Goal: Transaction & Acquisition: Purchase product/service

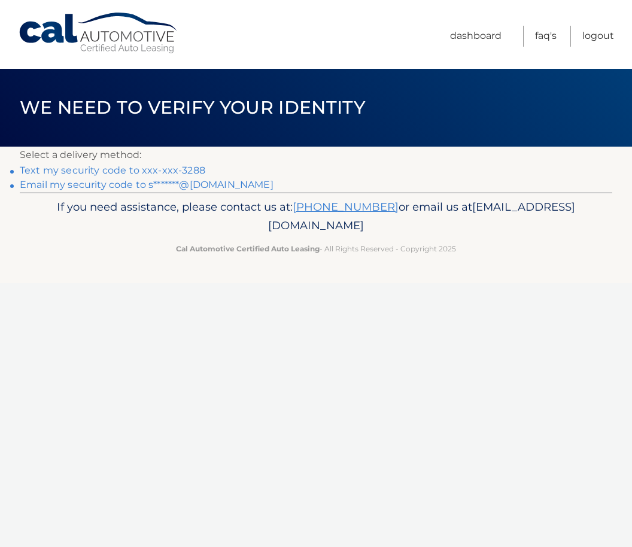
click at [193, 165] on link "Text my security code to xxx-xxx-3288" at bounding box center [113, 170] width 186 height 11
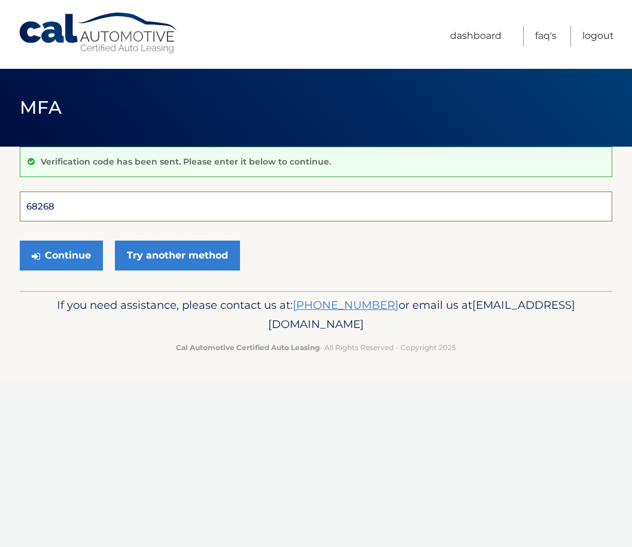
type input "682682"
click at [61, 255] on button "Continue" at bounding box center [61, 256] width 83 height 30
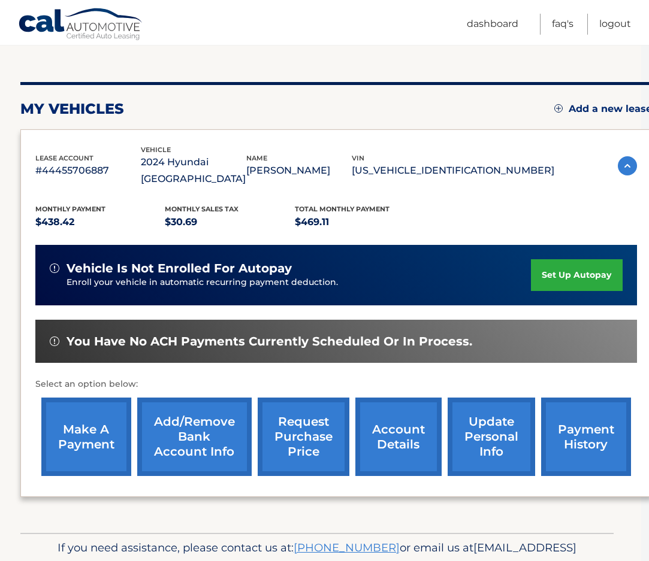
scroll to position [119, 8]
click at [86, 415] on link "make a payment" at bounding box center [86, 437] width 90 height 78
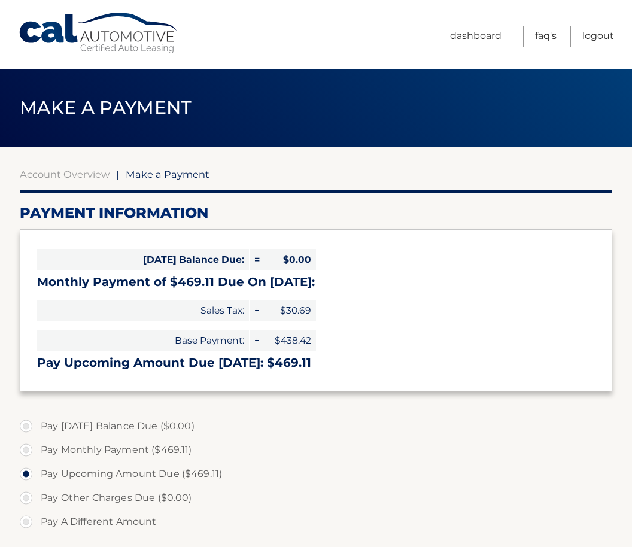
select select "MjdhNDU4YjItNDhmYS00YWIxLWJiNmQtNzk4NjIxYTVmOGZi"
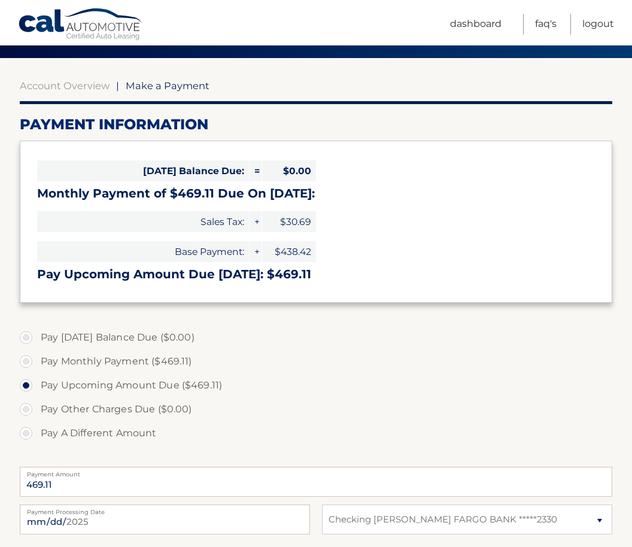
scroll to position [90, 0]
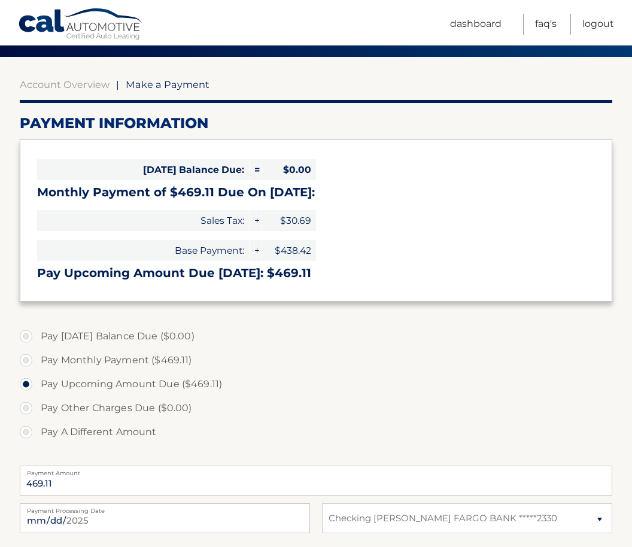
click at [30, 368] on label "Pay Monthly Payment ($469.11)" at bounding box center [316, 361] width 593 height 24
click at [30, 368] on input "Pay Monthly Payment ($469.11)" at bounding box center [31, 358] width 12 height 19
radio input "true"
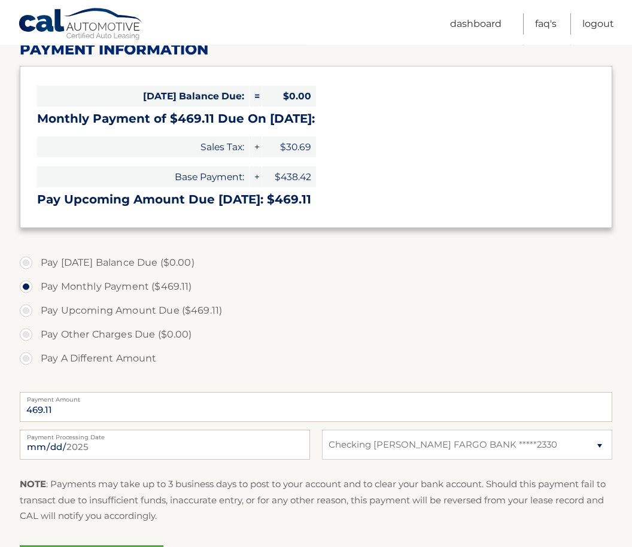
scroll to position [164, 0]
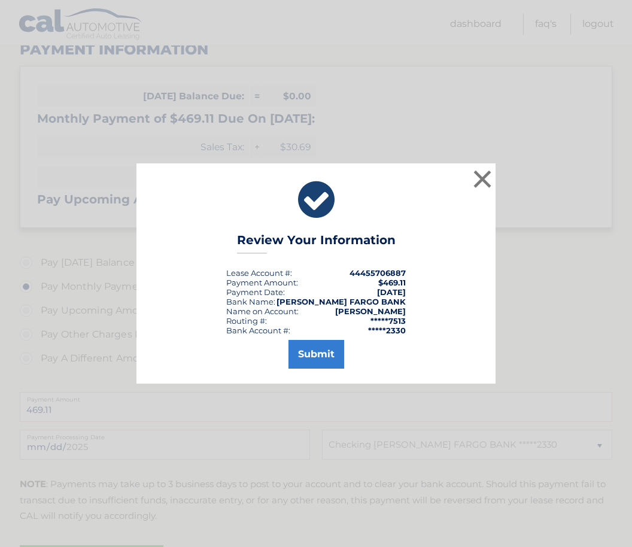
click at [319, 369] on button "Submit" at bounding box center [317, 354] width 56 height 29
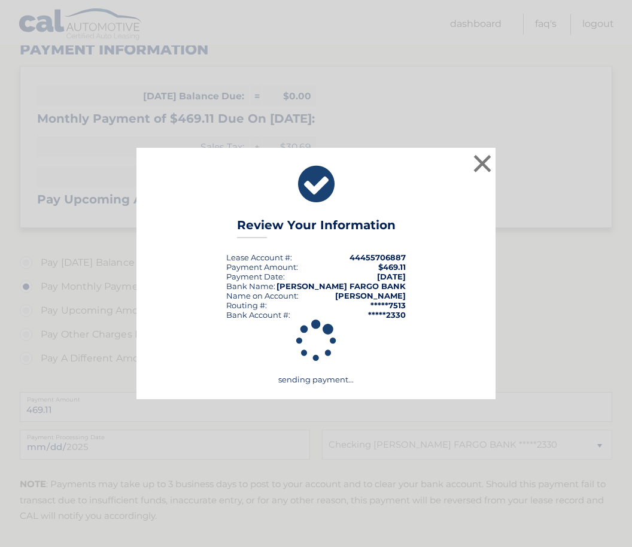
scroll to position [205, 0]
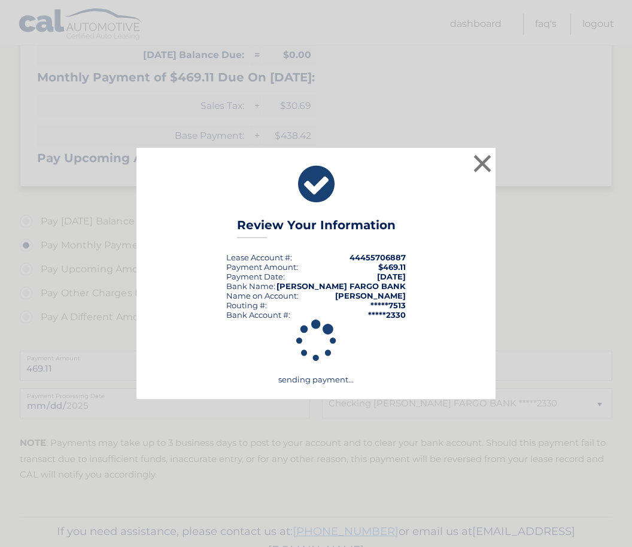
click at [475, 155] on button "×" at bounding box center [483, 164] width 24 height 24
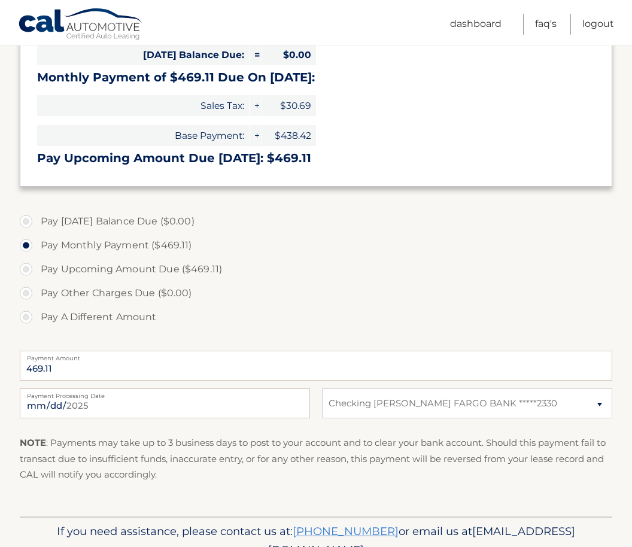
scroll to position [204, 0]
